Goal: Check status: Check status

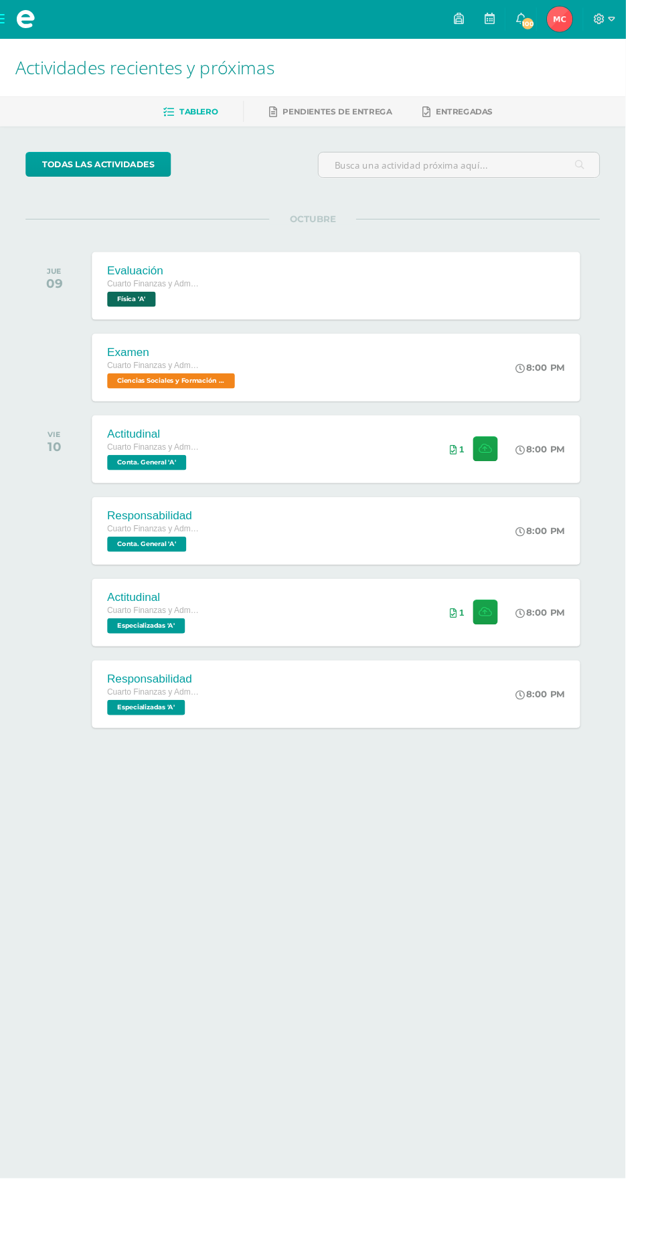
click at [603, 20] on span "Maikh Junnior Mi Perfil" at bounding box center [587, 20] width 32 height 27
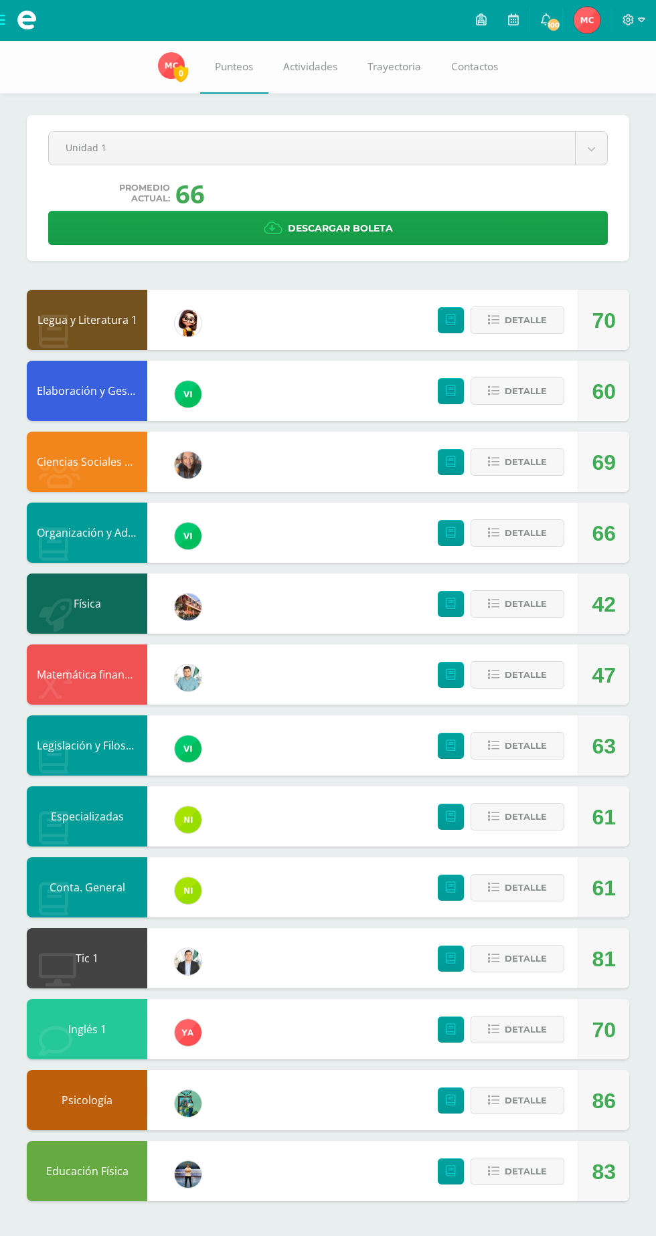
click at [510, 147] on body "Mis cursos Archivos Cerrar panel Ciencias Sociales y Formación Ciudadana Cuarto…" at bounding box center [328, 614] width 656 height 1228
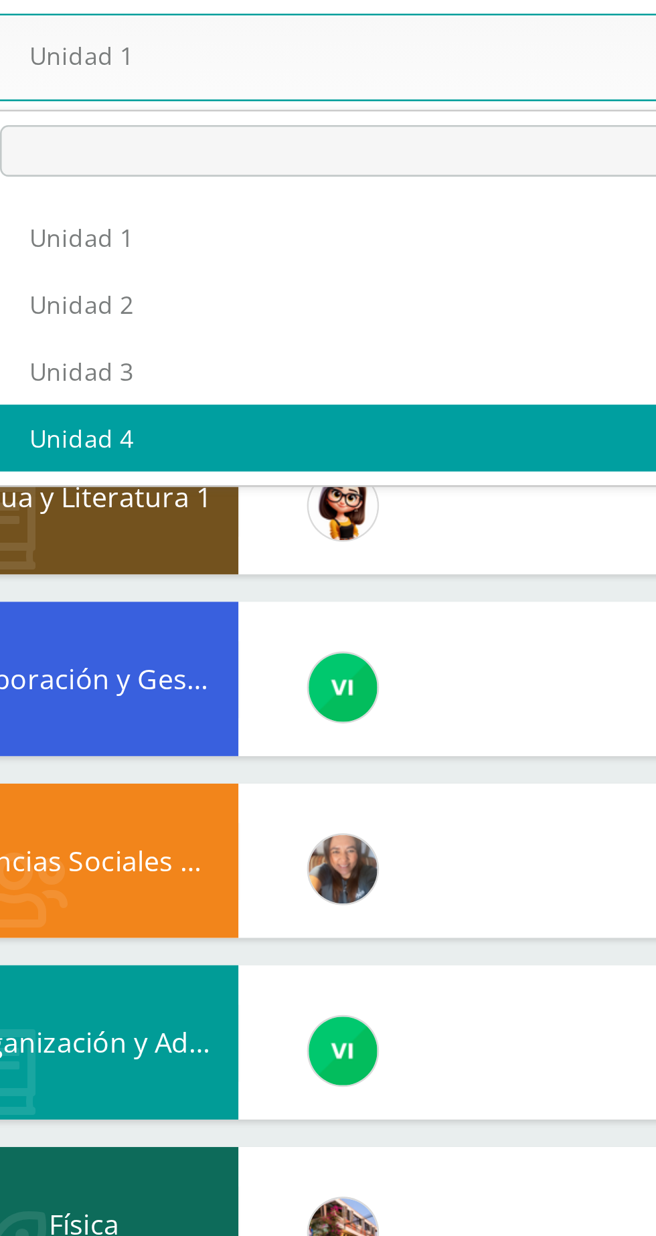
select select "Unidad 4"
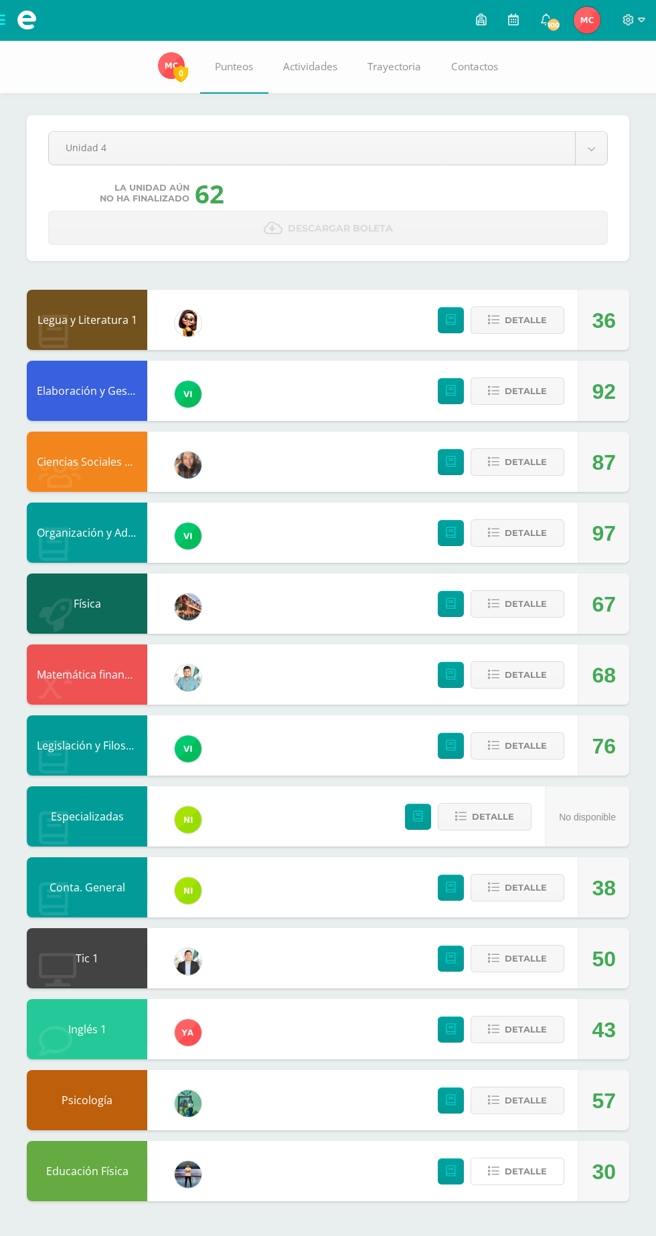
click at [533, 1172] on span "Detalle" at bounding box center [526, 1171] width 42 height 25
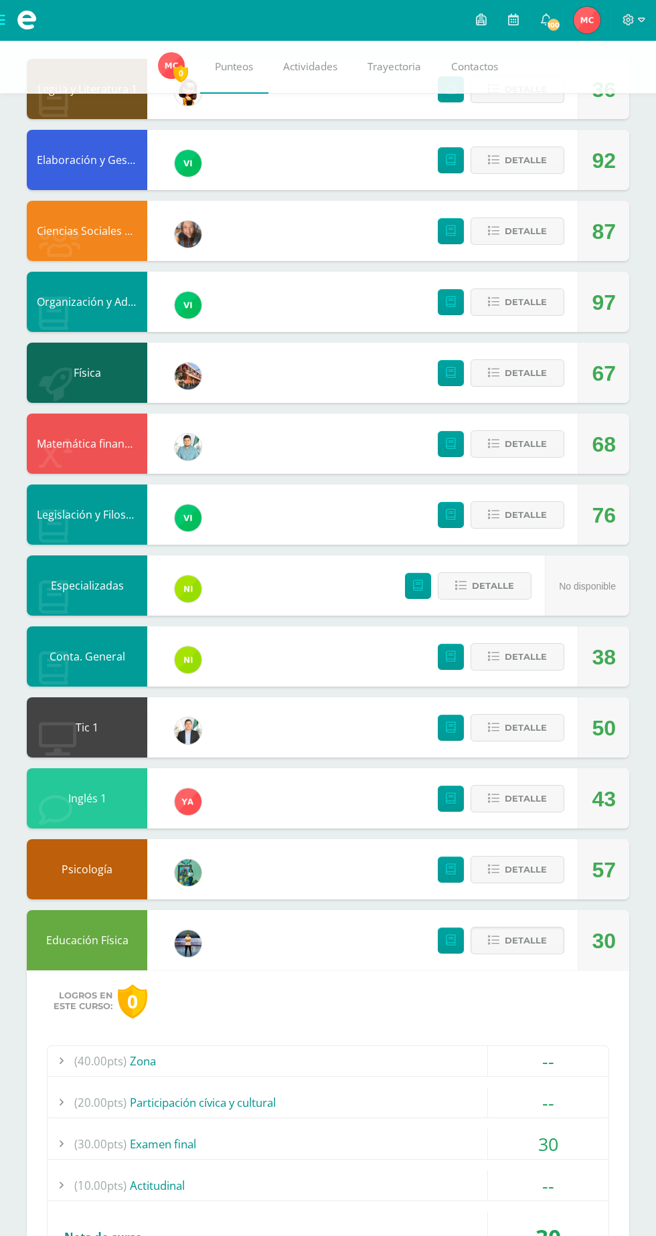
scroll to position [229, 0]
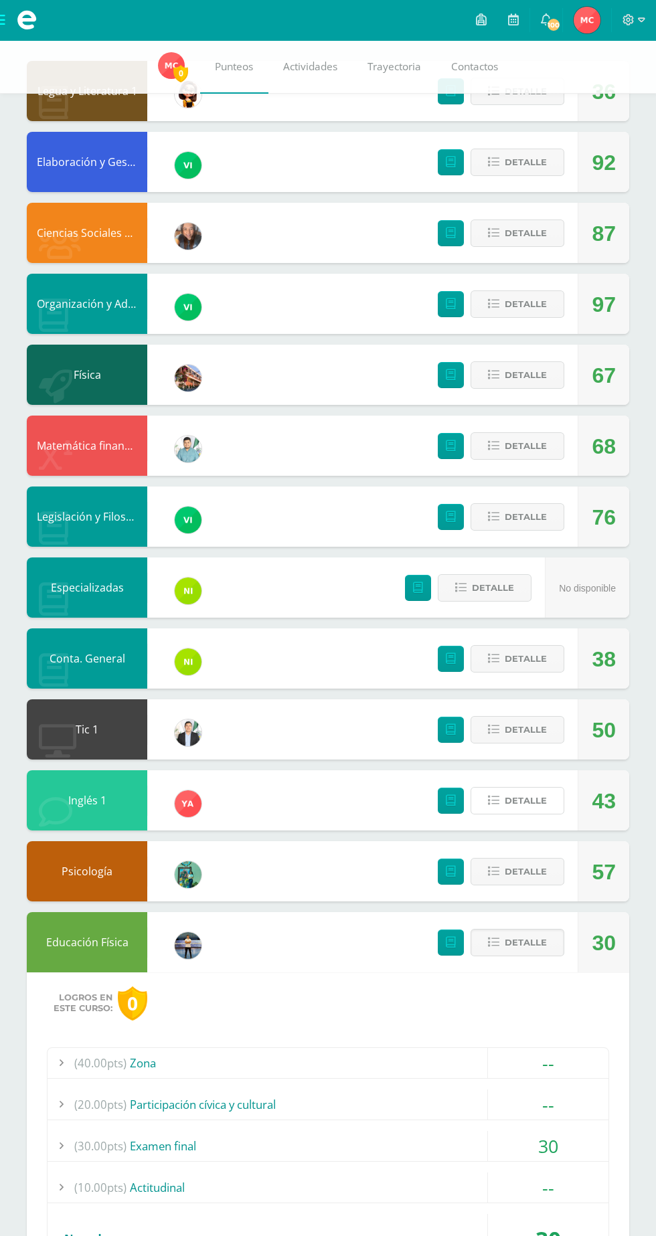
click at [527, 802] on span "Detalle" at bounding box center [526, 800] width 42 height 25
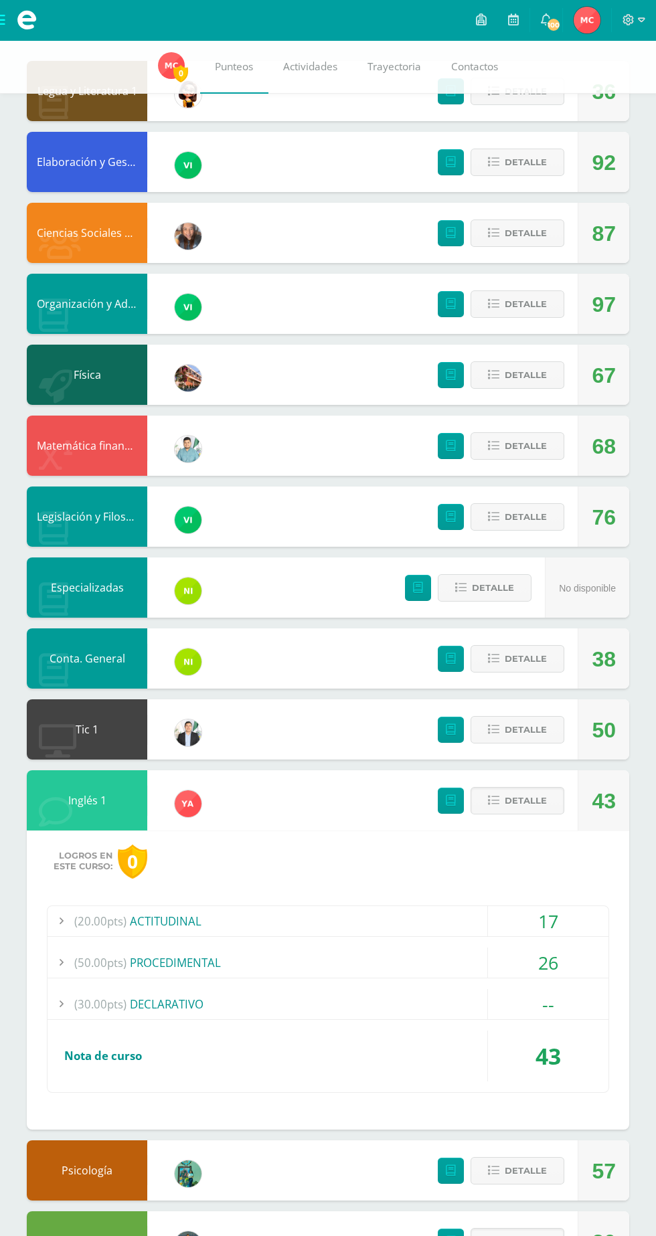
click at [526, 996] on div "--" at bounding box center [548, 1004] width 120 height 30
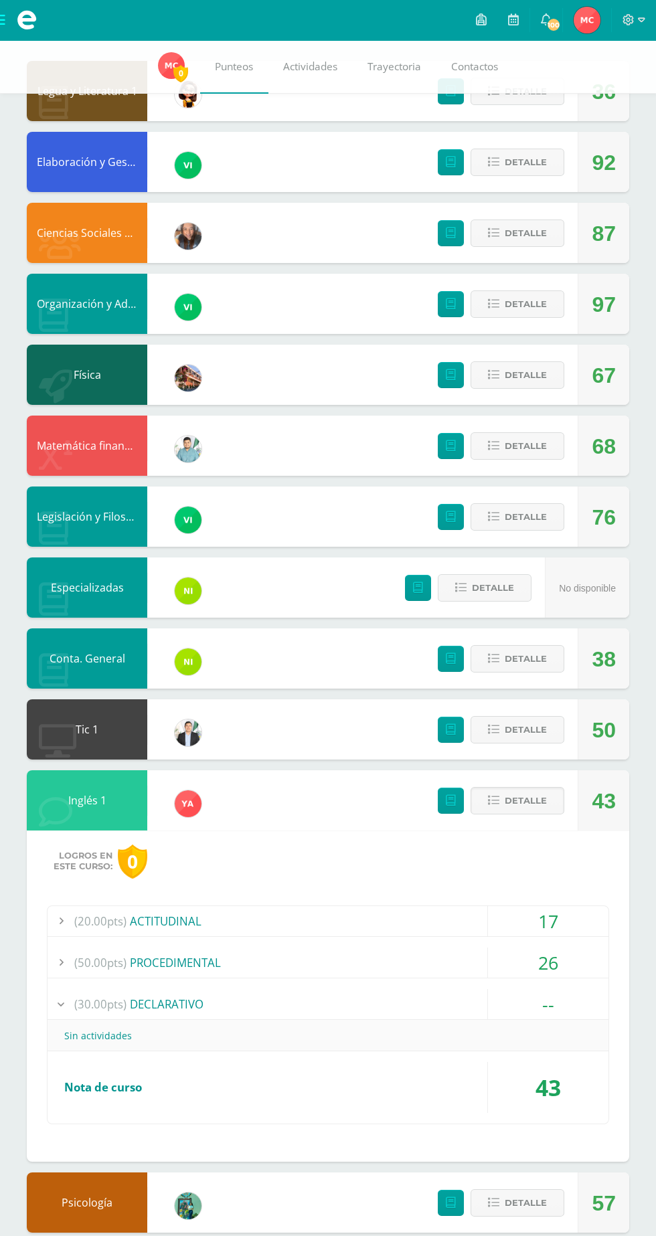
click at [510, 1004] on div "--" at bounding box center [548, 1004] width 120 height 30
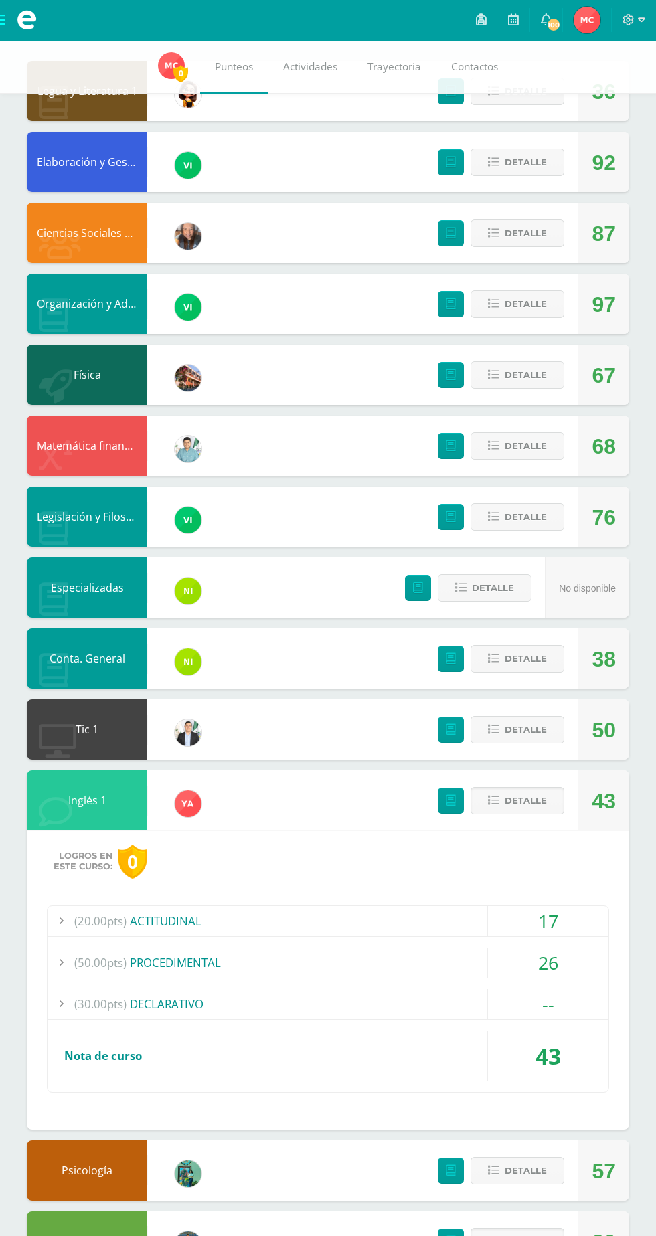
click at [550, 964] on div "26" at bounding box center [548, 962] width 120 height 30
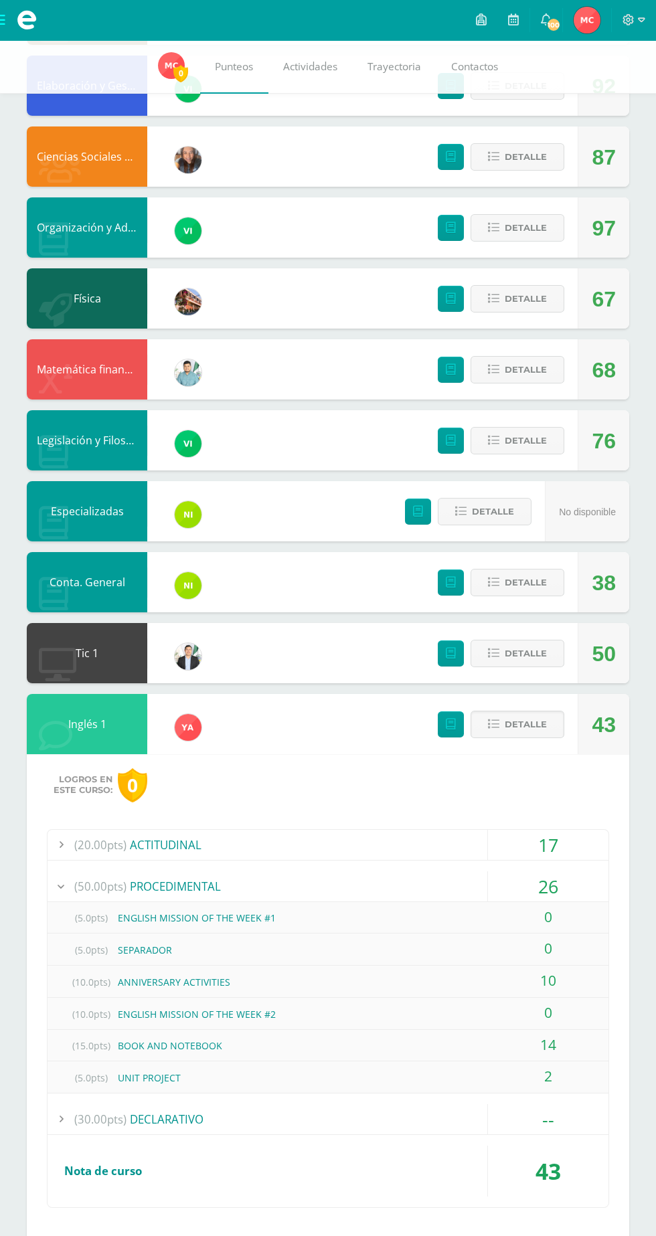
scroll to position [266, 0]
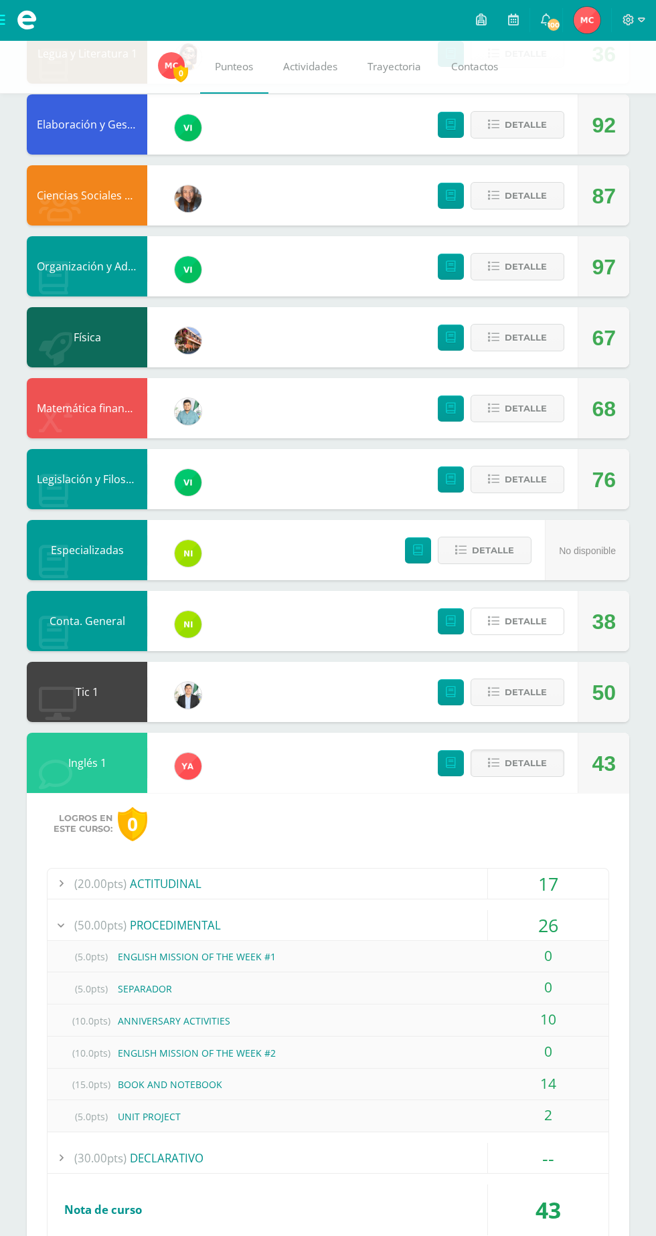
click at [535, 610] on span "Detalle" at bounding box center [526, 621] width 42 height 25
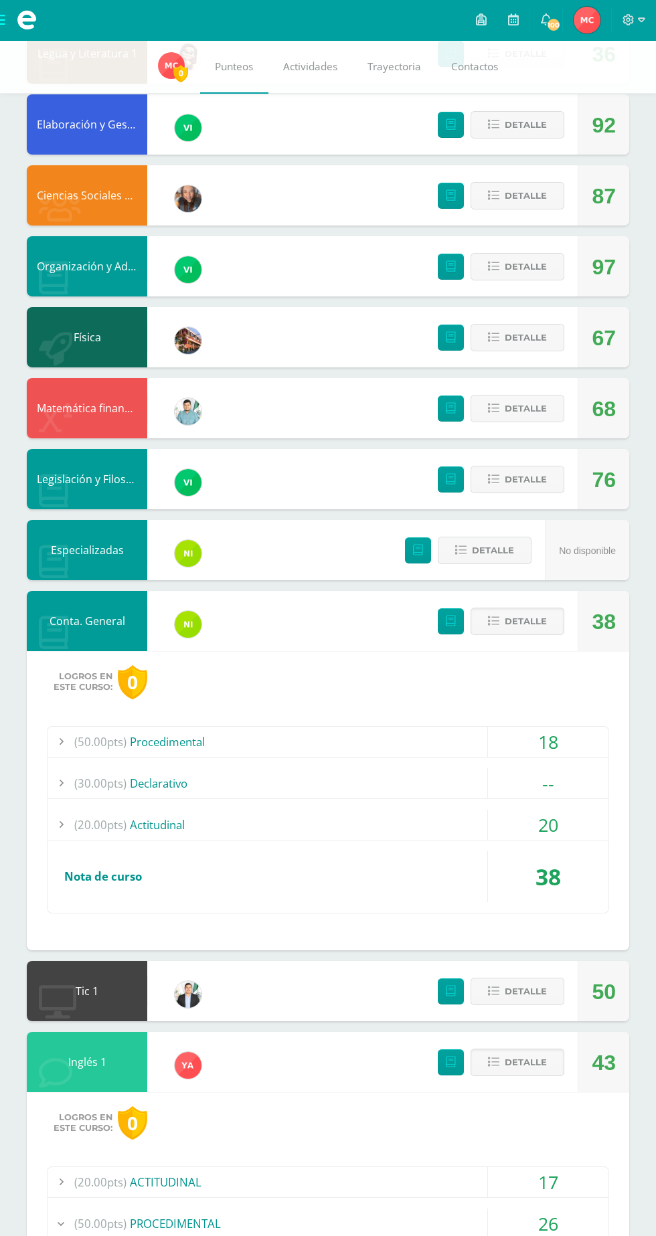
click at [525, 743] on div "18" at bounding box center [548, 742] width 120 height 30
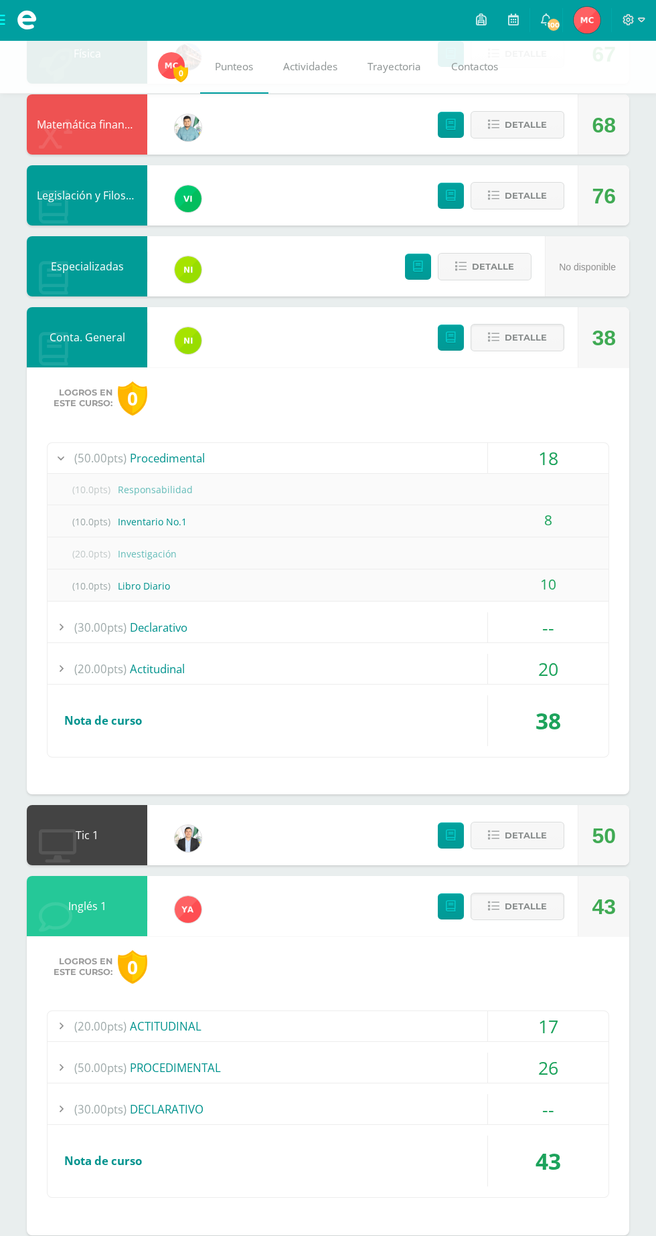
scroll to position [546, 0]
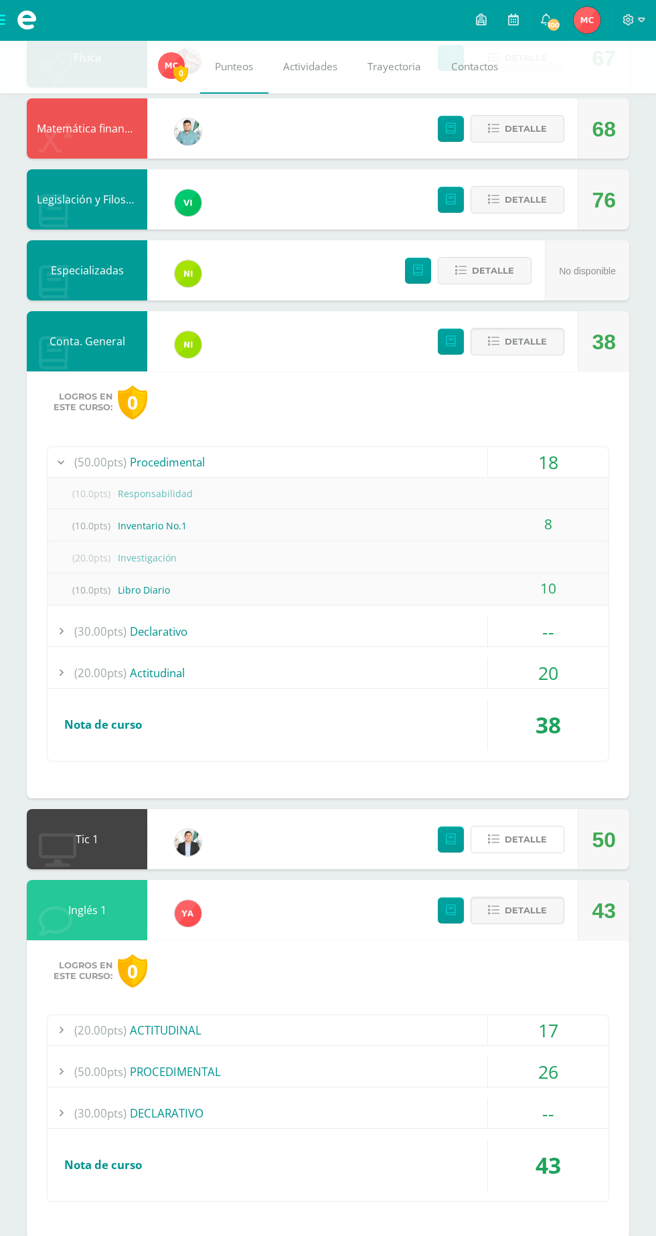
click at [513, 831] on span "Detalle" at bounding box center [526, 839] width 42 height 25
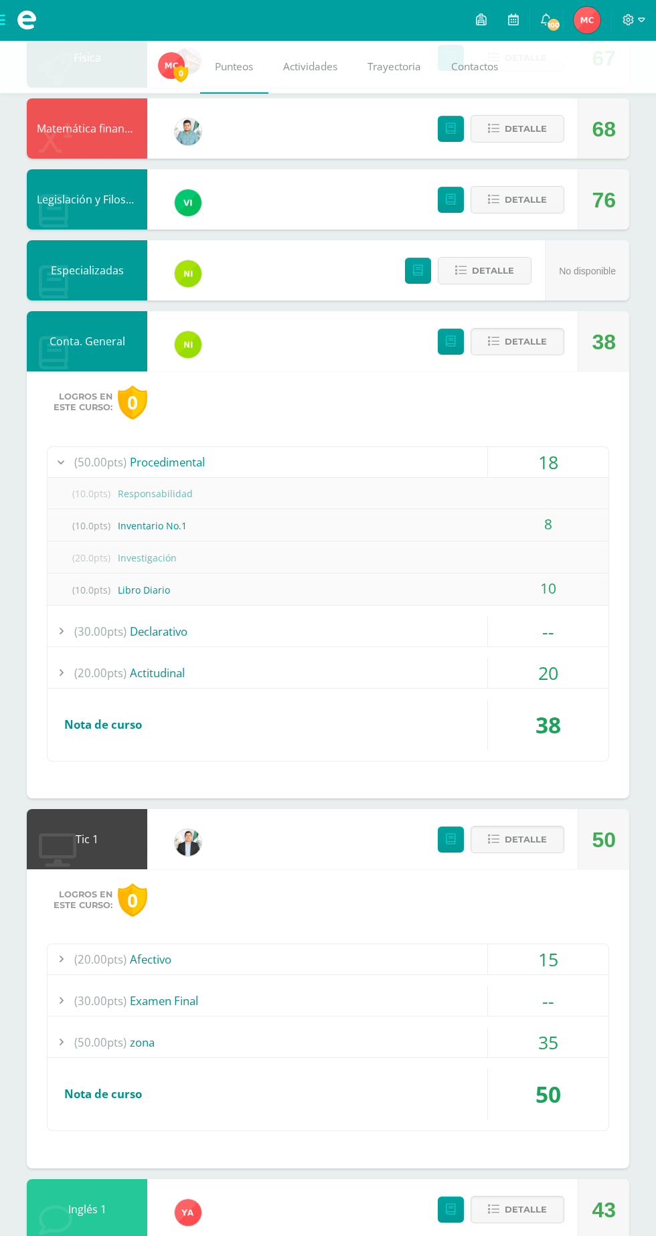
scroll to position [567, 0]
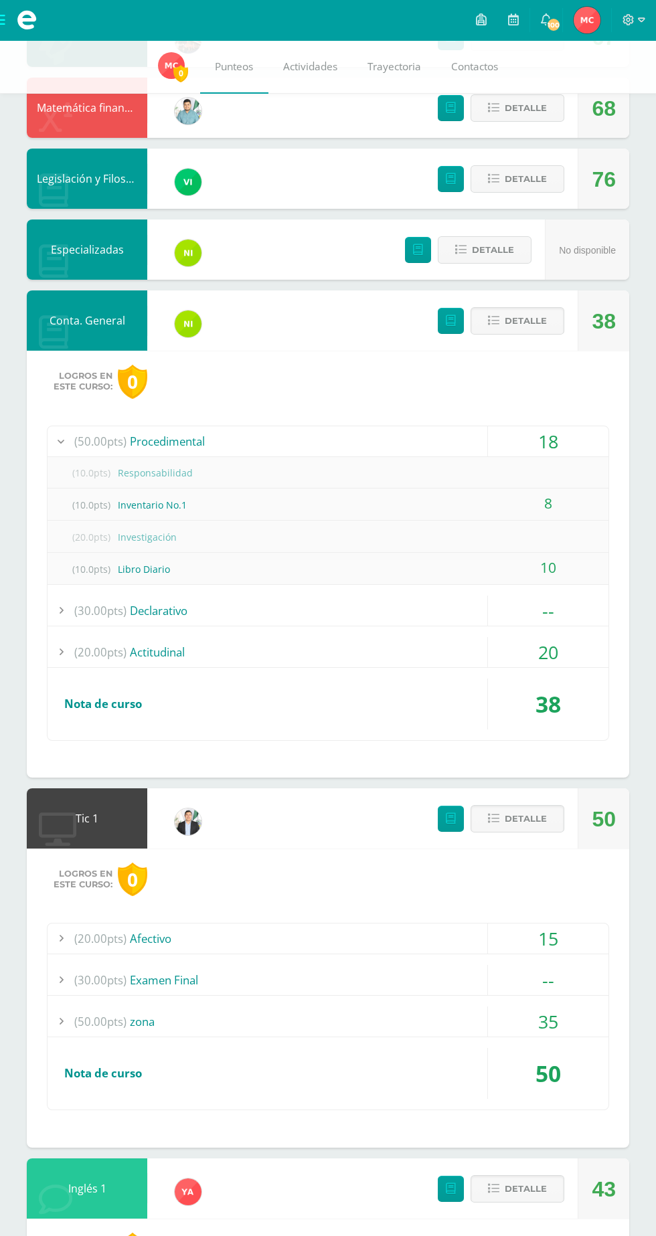
click at [526, 987] on div "--" at bounding box center [548, 980] width 120 height 30
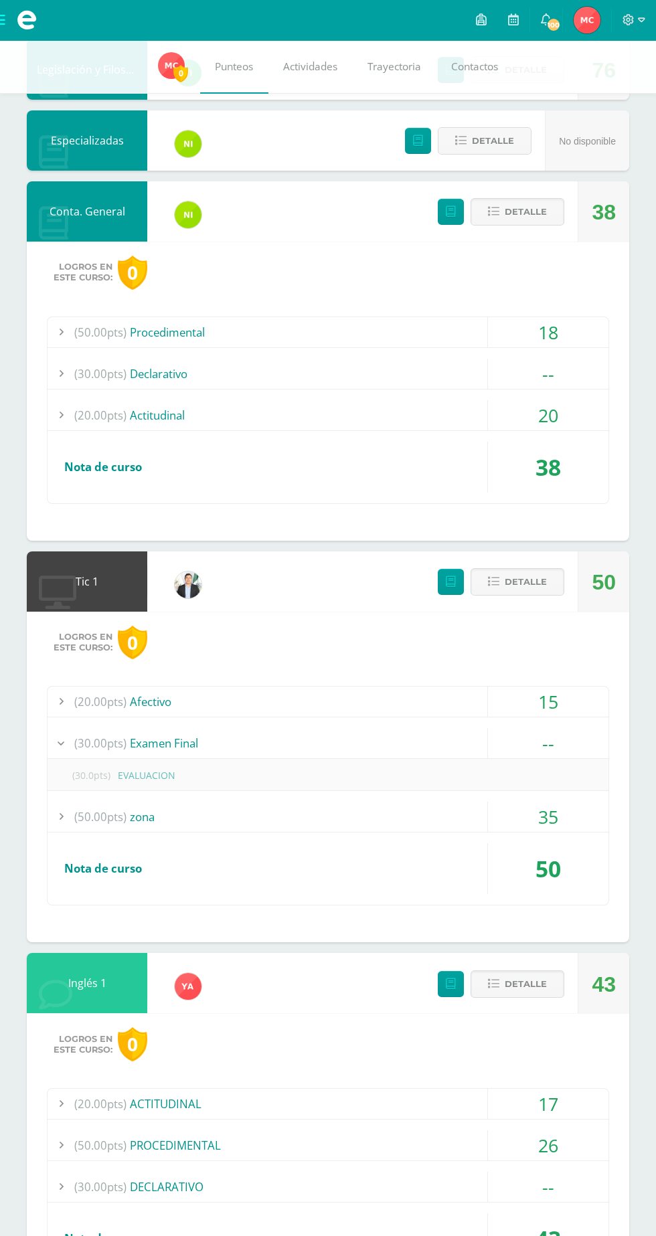
scroll to position [685, 0]
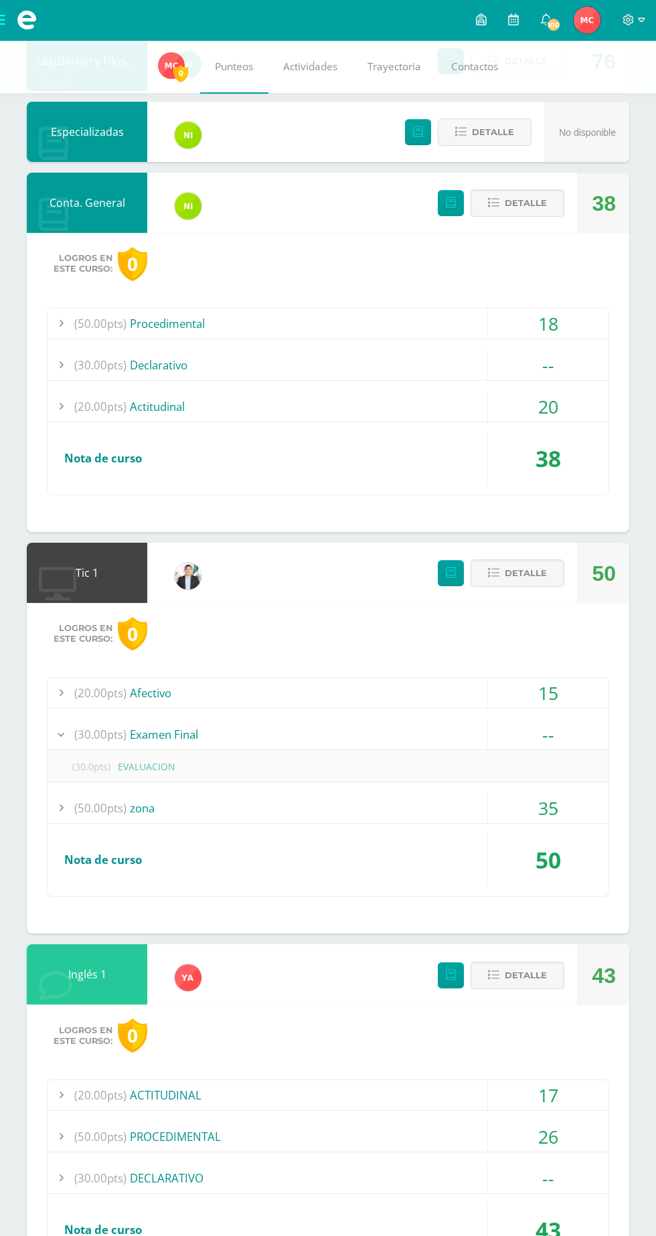
click at [565, 800] on div "35" at bounding box center [548, 808] width 120 height 30
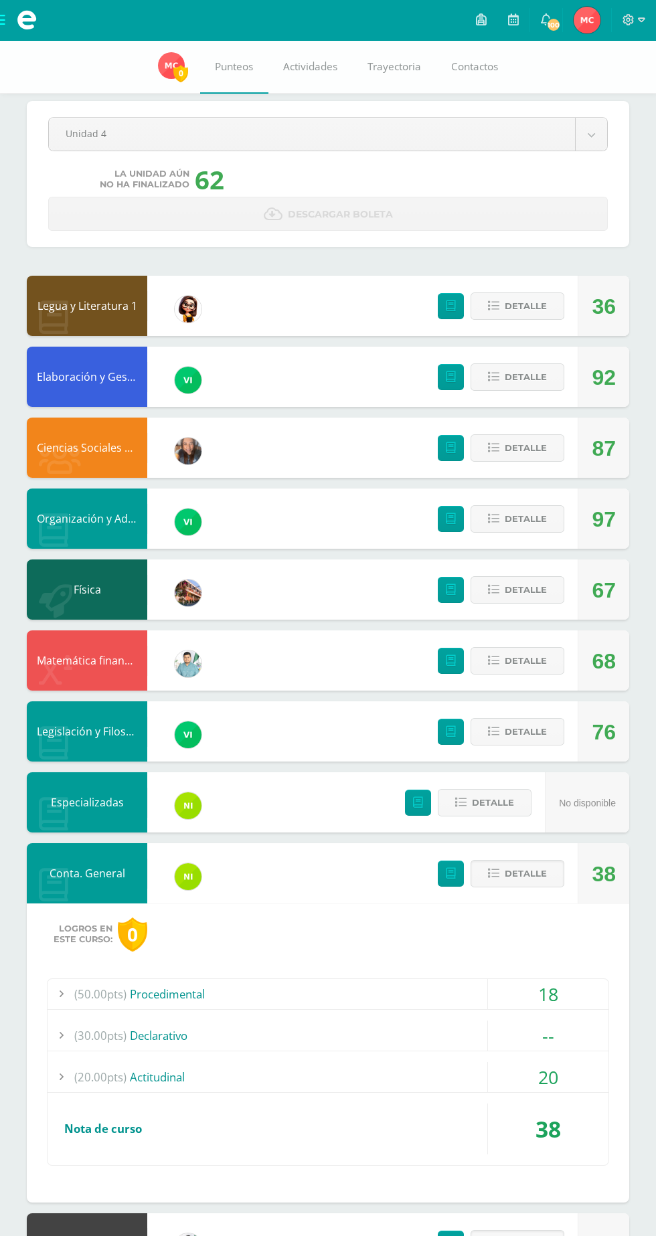
scroll to position [0, 0]
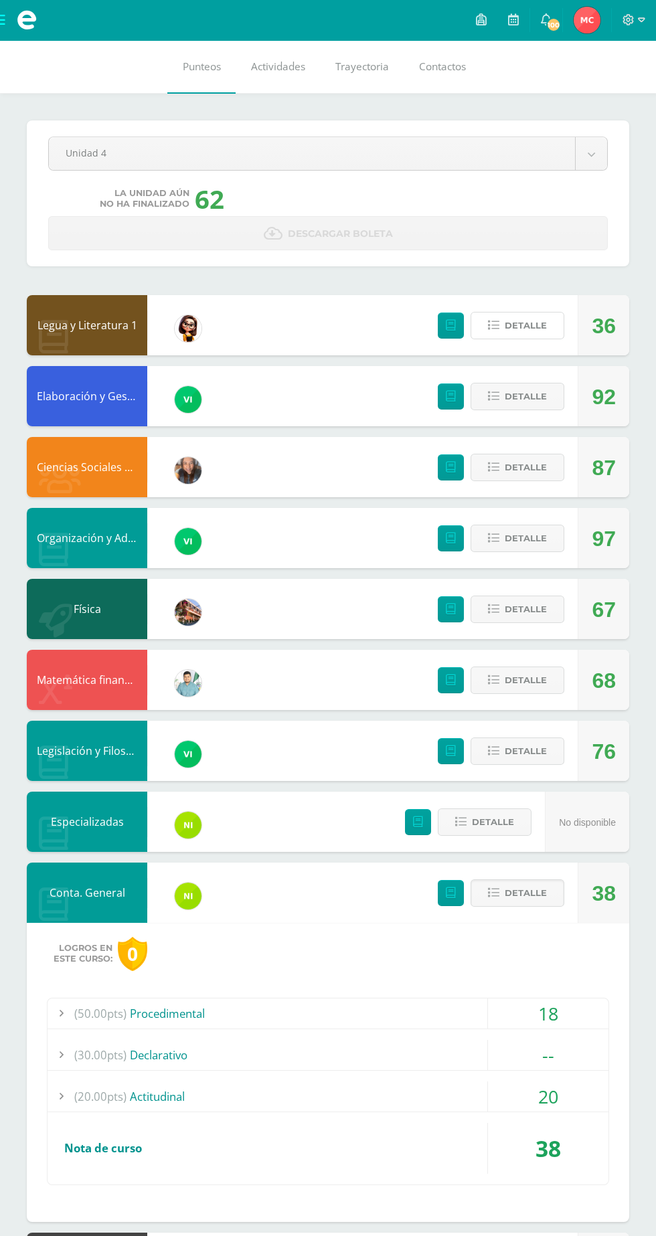
click at [548, 319] on button "Detalle" at bounding box center [517, 325] width 94 height 27
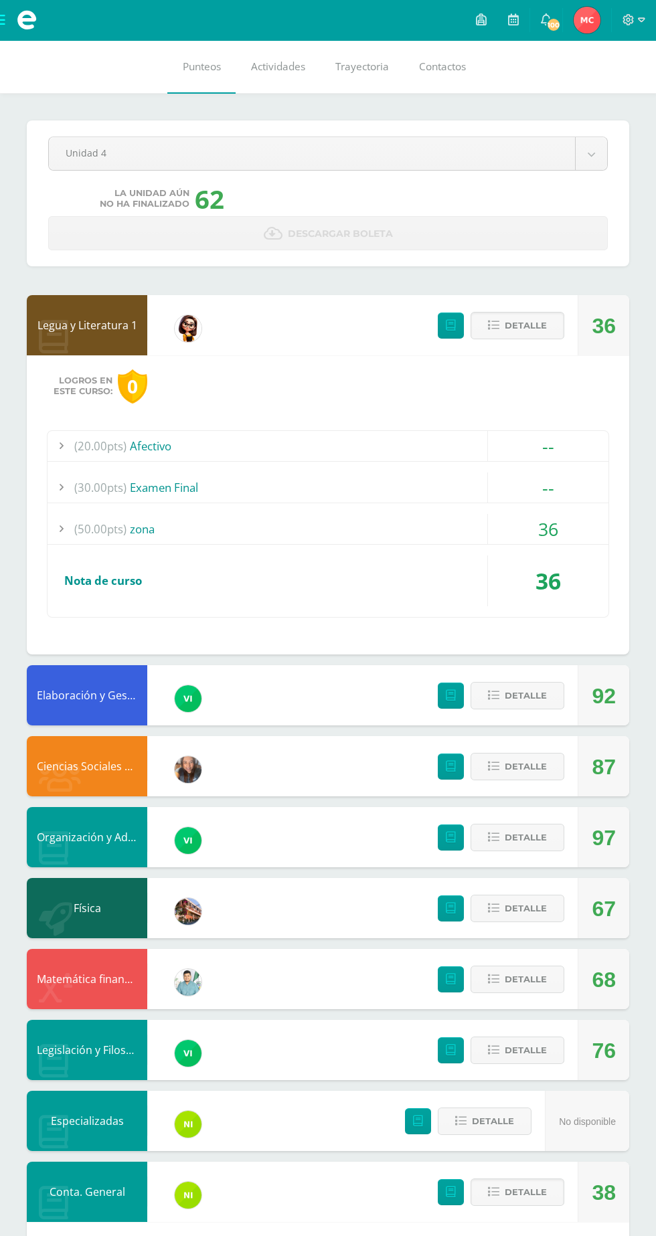
click at [512, 538] on div "36" at bounding box center [548, 529] width 120 height 30
